Goal: Transaction & Acquisition: Purchase product/service

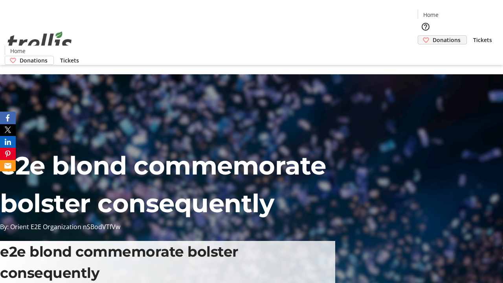
click at [433, 36] on span "Donations" at bounding box center [447, 40] width 28 height 8
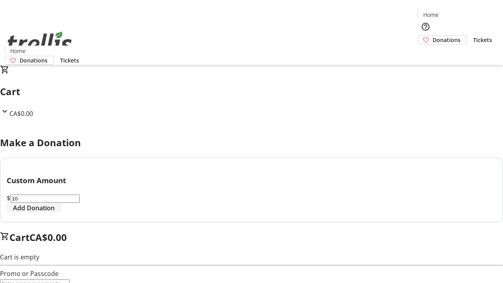
click at [55, 213] on span "Add Donation" at bounding box center [34, 207] width 42 height 9
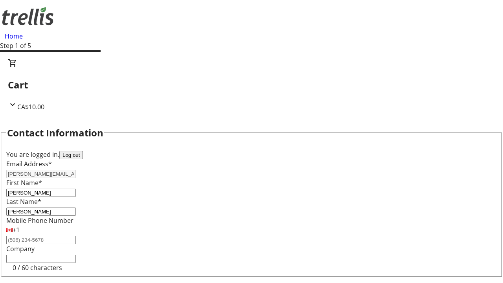
click at [83, 151] on button "Log out" at bounding box center [71, 155] width 24 height 8
